Goal: Task Accomplishment & Management: Manage account settings

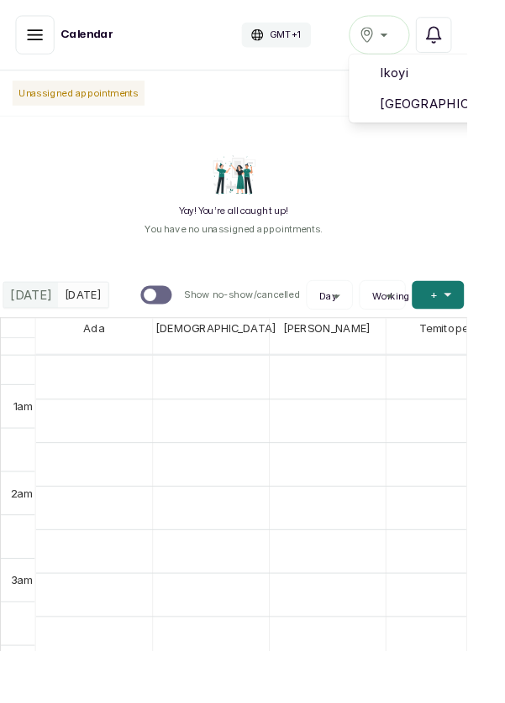
scroll to position [63, 0]
click at [444, 117] on span "[GEOGRAPHIC_DATA]" at bounding box center [470, 112] width 121 height 20
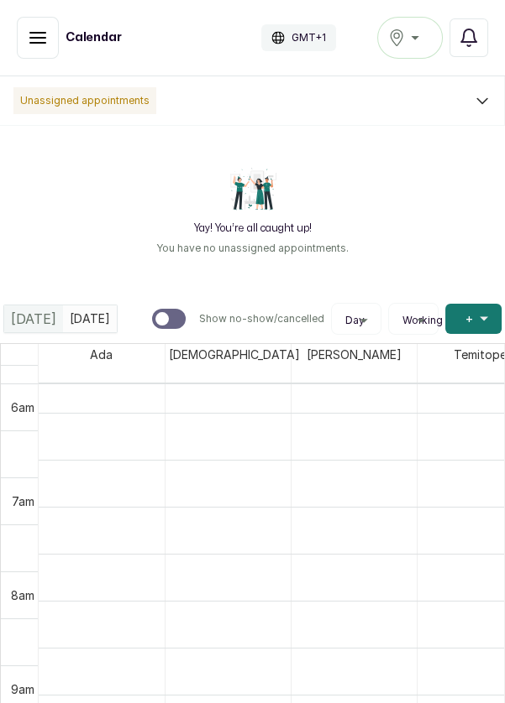
scroll to position [536, 0]
click at [33, 48] on button "Show no-show/cancelled" at bounding box center [38, 38] width 42 height 42
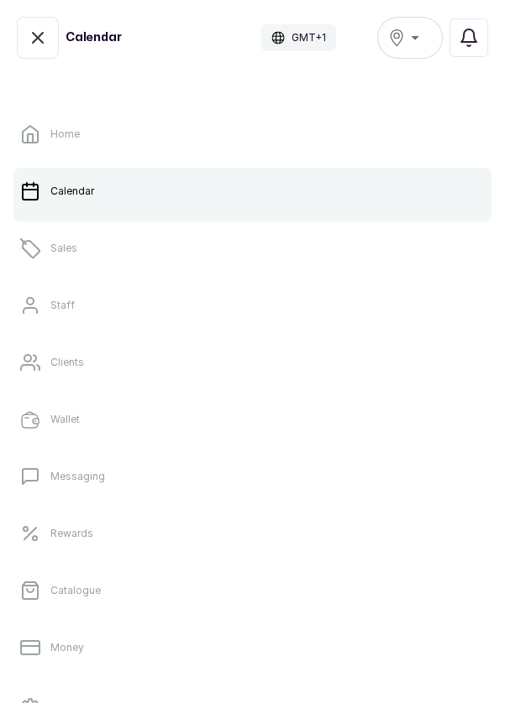
click at [44, 363] on link "Clients" at bounding box center [252, 362] width 478 height 47
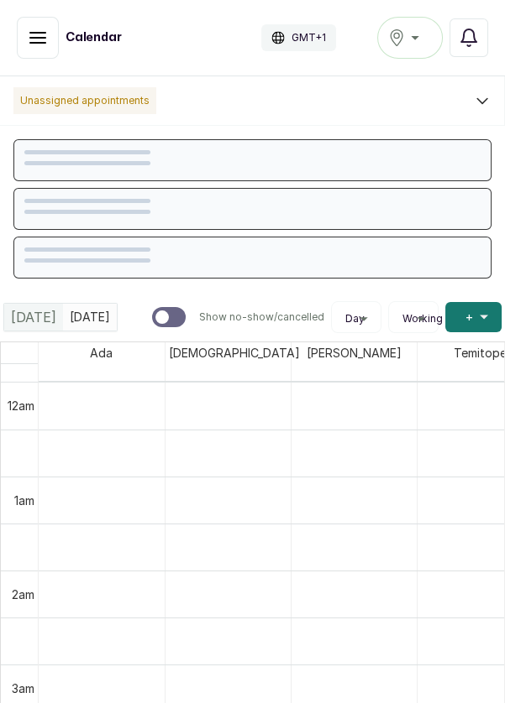
scroll to position [565, 0]
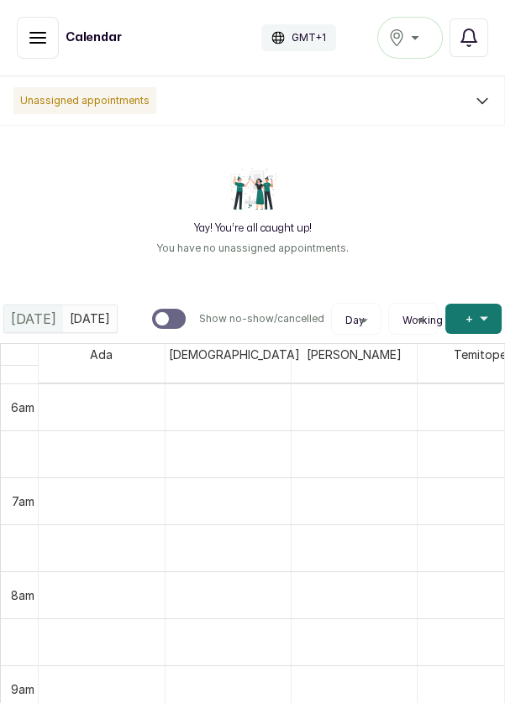
click at [415, 38] on div "[GEOGRAPHIC_DATA]" at bounding box center [410, 38] width 44 height 20
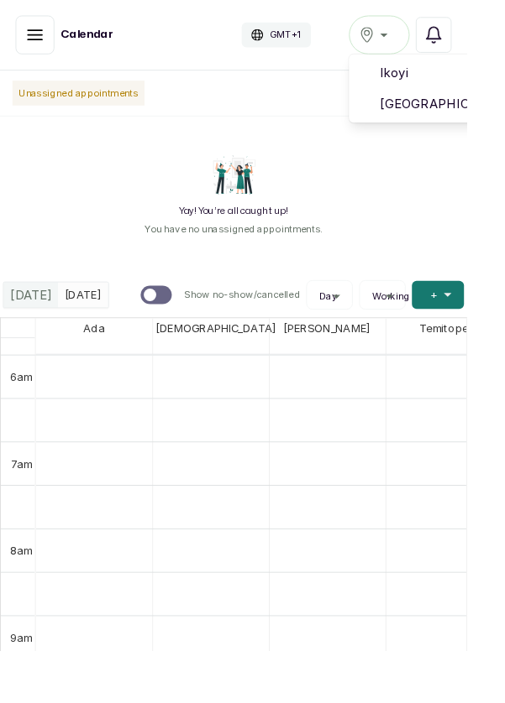
click at [441, 35] on button "[GEOGRAPHIC_DATA]" at bounding box center [409, 38] width 65 height 42
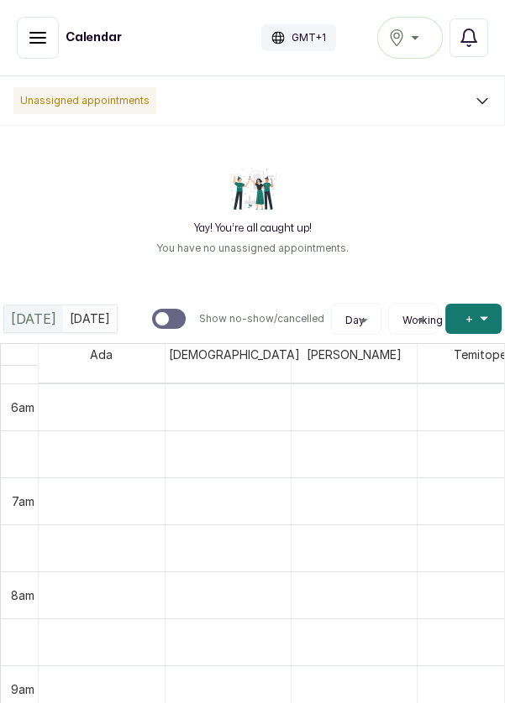
click at [416, 28] on div "[GEOGRAPHIC_DATA]" at bounding box center [410, 38] width 44 height 20
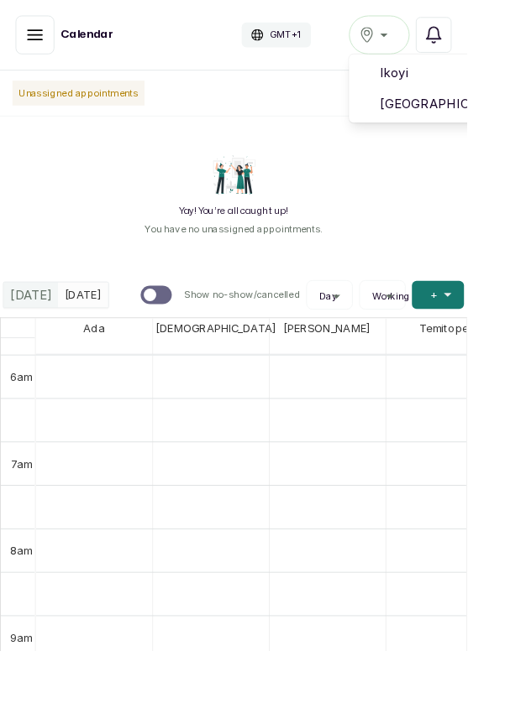
click at [447, 118] on span "[GEOGRAPHIC_DATA]" at bounding box center [470, 112] width 121 height 20
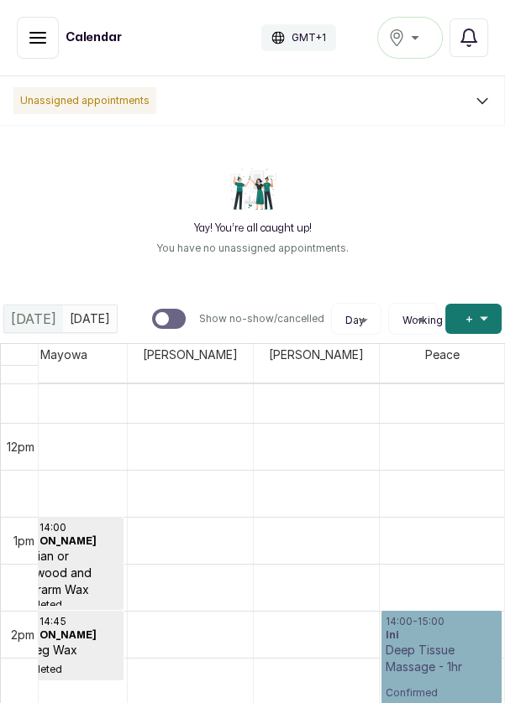
click at [448, 614] on link "14:00 - 15:00 Ini Deep Tissue Massage - 1hr Confirmed" at bounding box center [441, 657] width 121 height 93
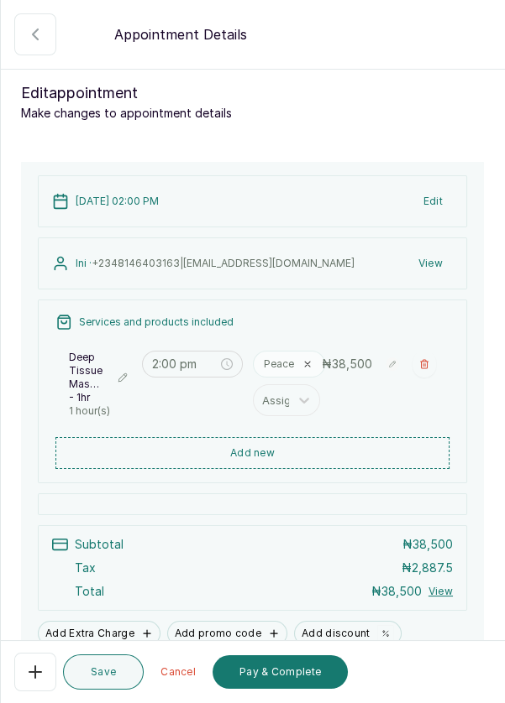
click at [45, 672] on button "Show no-show/cancelled" at bounding box center [35, 672] width 42 height 39
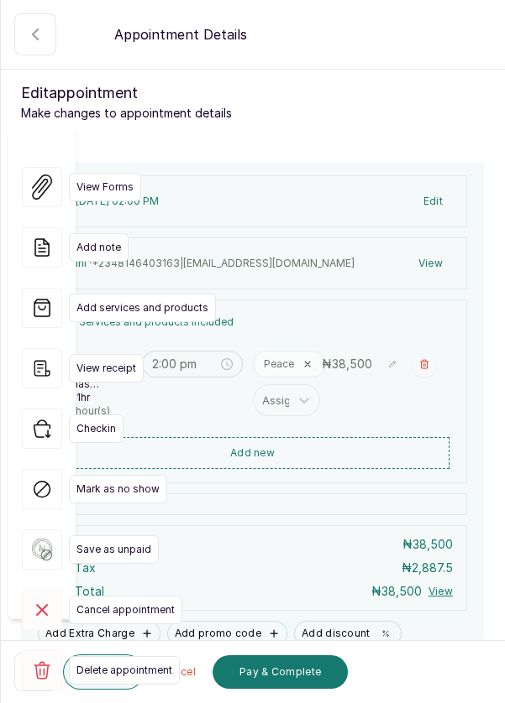
click at [39, 662] on icon at bounding box center [42, 671] width 17 height 18
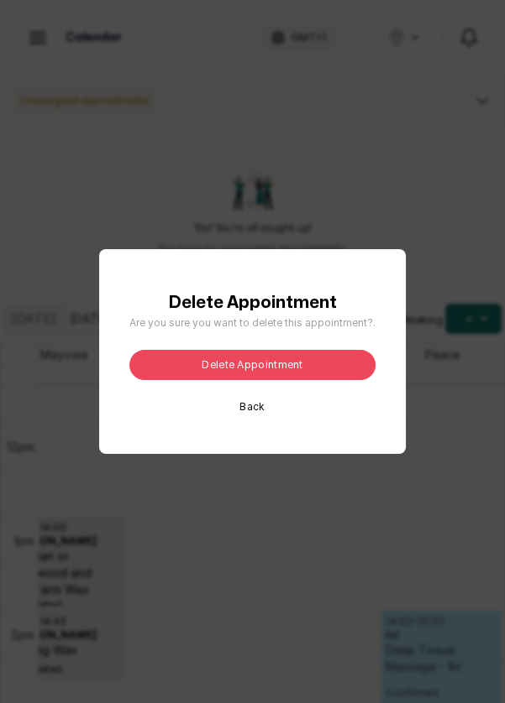
click at [314, 380] on button "Delete appointment" at bounding box center [252, 365] width 246 height 30
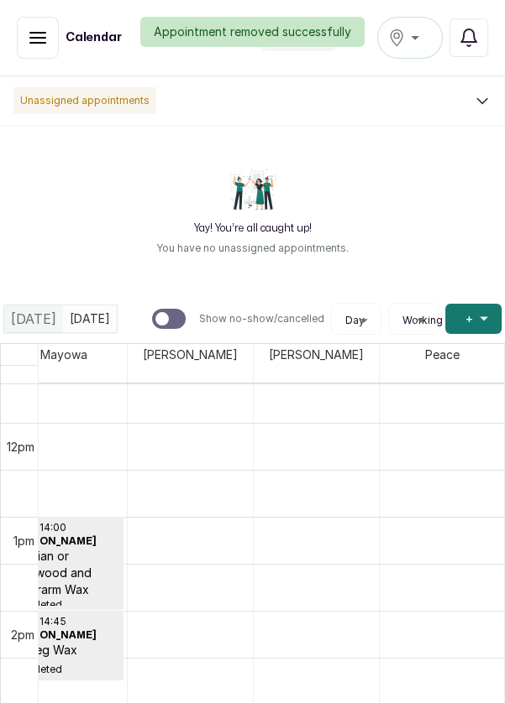
scroll to position [1090, 1744]
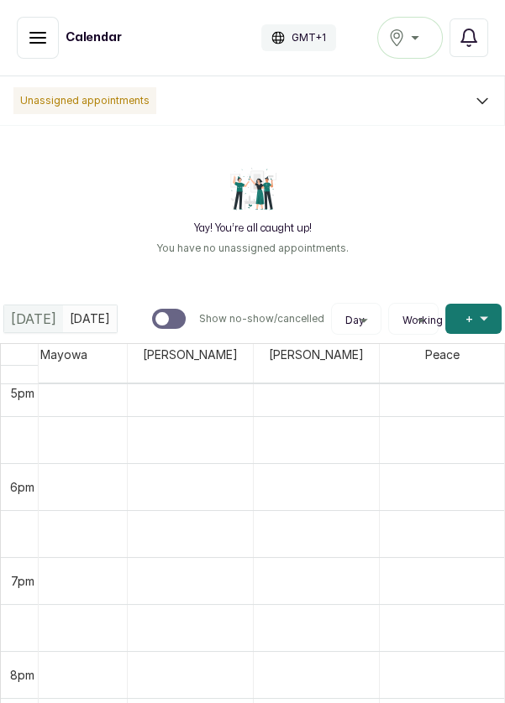
click at [36, 39] on icon "button" at bounding box center [38, 38] width 20 height 20
